Goal: Information Seeking & Learning: Learn about a topic

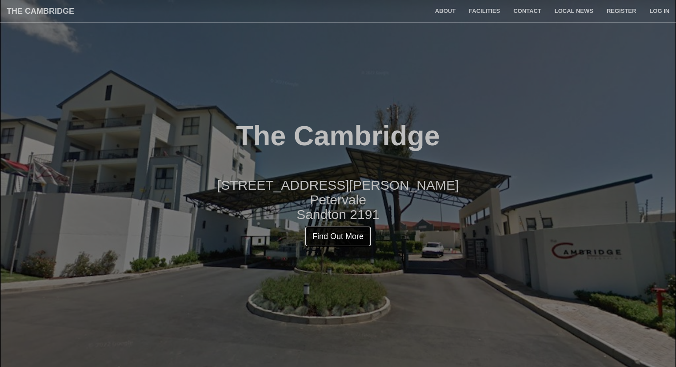
click at [334, 228] on link "Find Out More" at bounding box center [338, 236] width 66 height 20
click at [479, 10] on link "Facilities" at bounding box center [484, 11] width 44 height 22
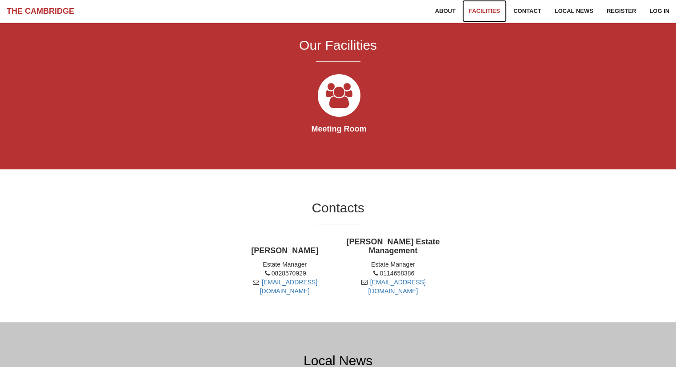
scroll to position [475, 0]
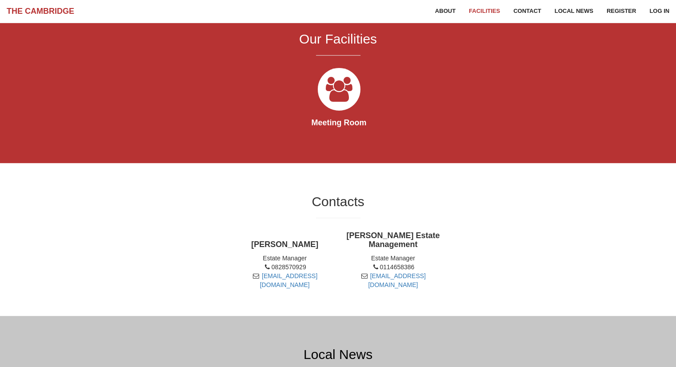
click at [326, 123] on strong "Meeting Room" at bounding box center [338, 122] width 55 height 9
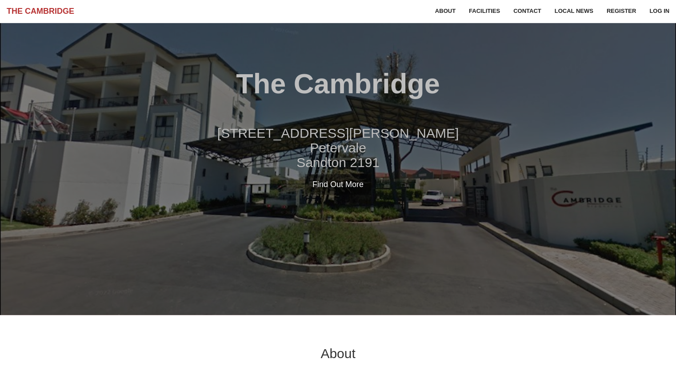
scroll to position [0, 0]
